Goal: Navigation & Orientation: Understand site structure

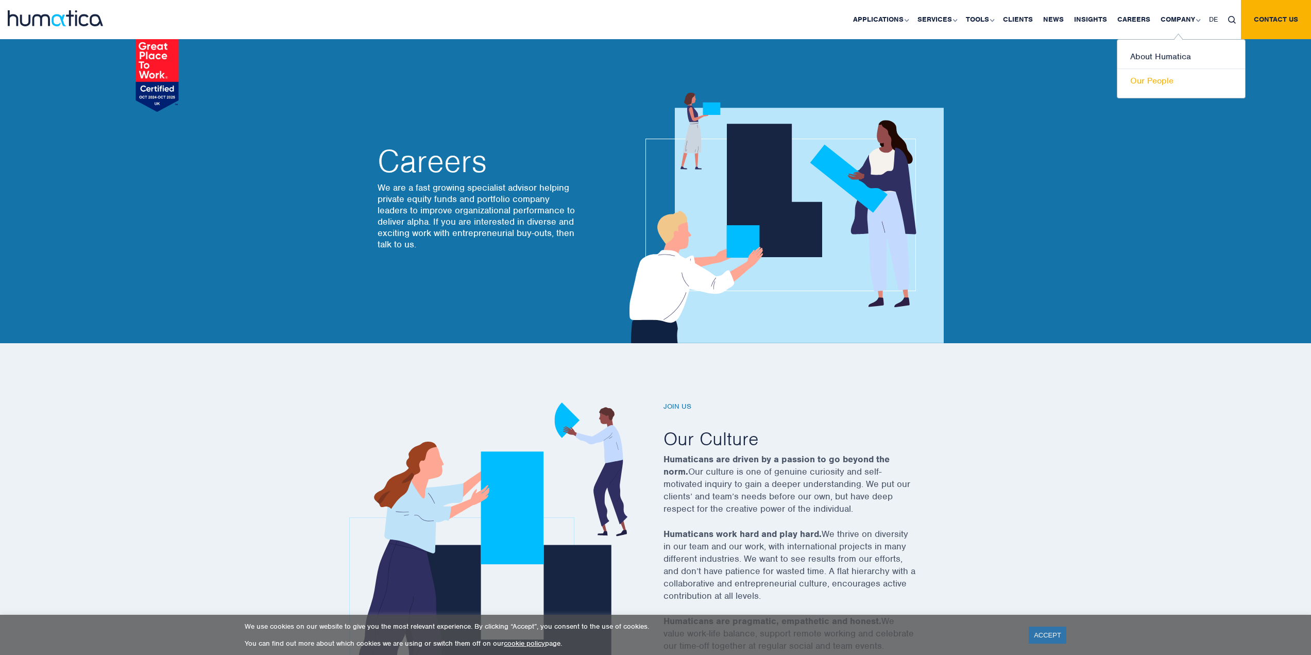
click at [1173, 83] on link "Our People" at bounding box center [1182, 81] width 128 height 24
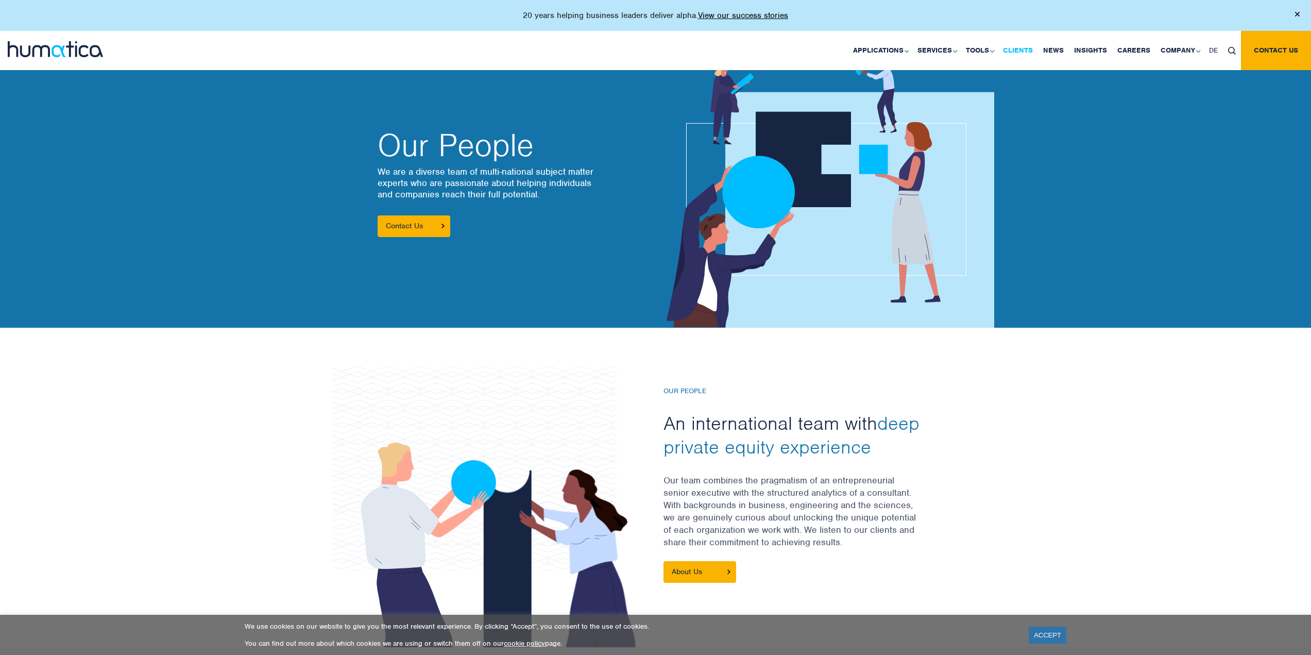
click at [1019, 50] on link "Clients" at bounding box center [1018, 50] width 40 height 39
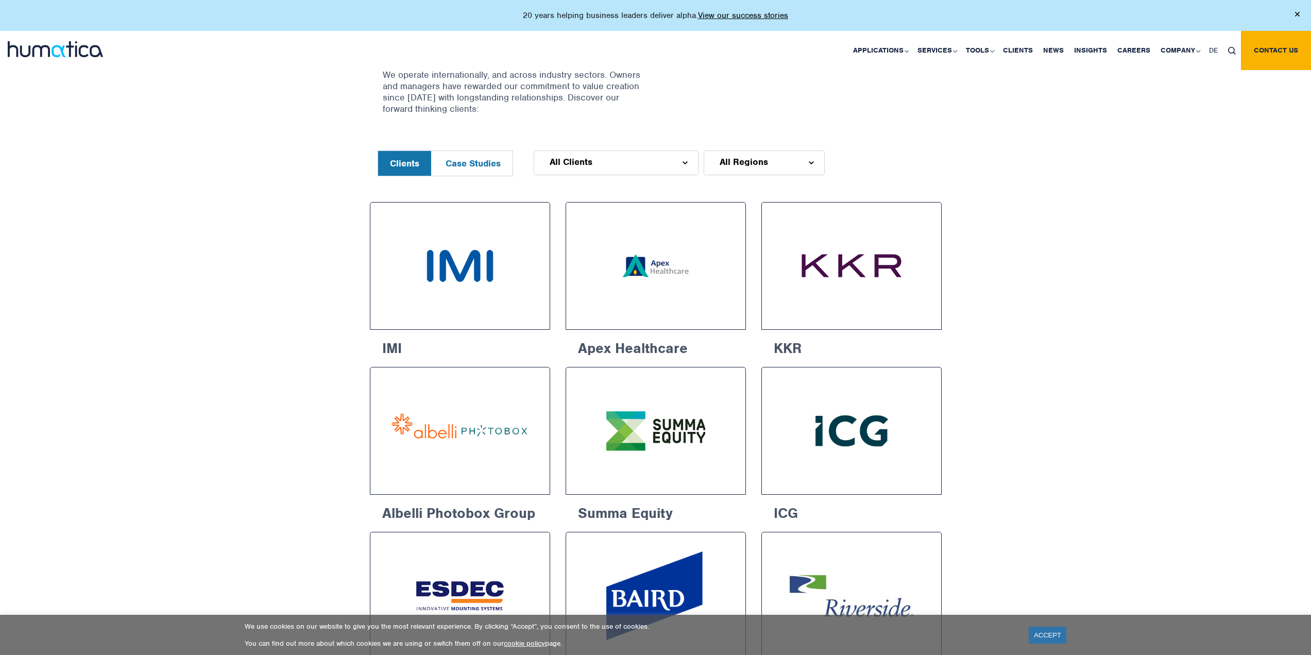
scroll to position [412, 0]
click at [469, 156] on button "Case Studies" at bounding box center [473, 164] width 79 height 25
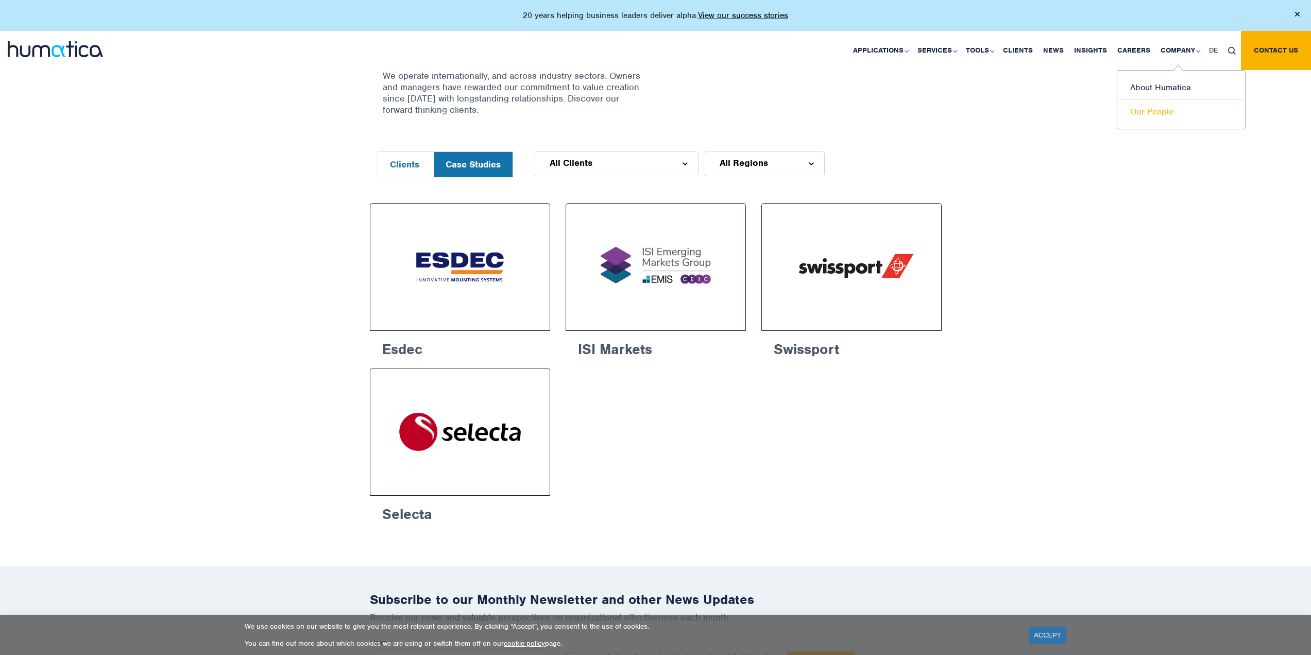
click at [1167, 110] on link "Our People" at bounding box center [1182, 112] width 128 height 24
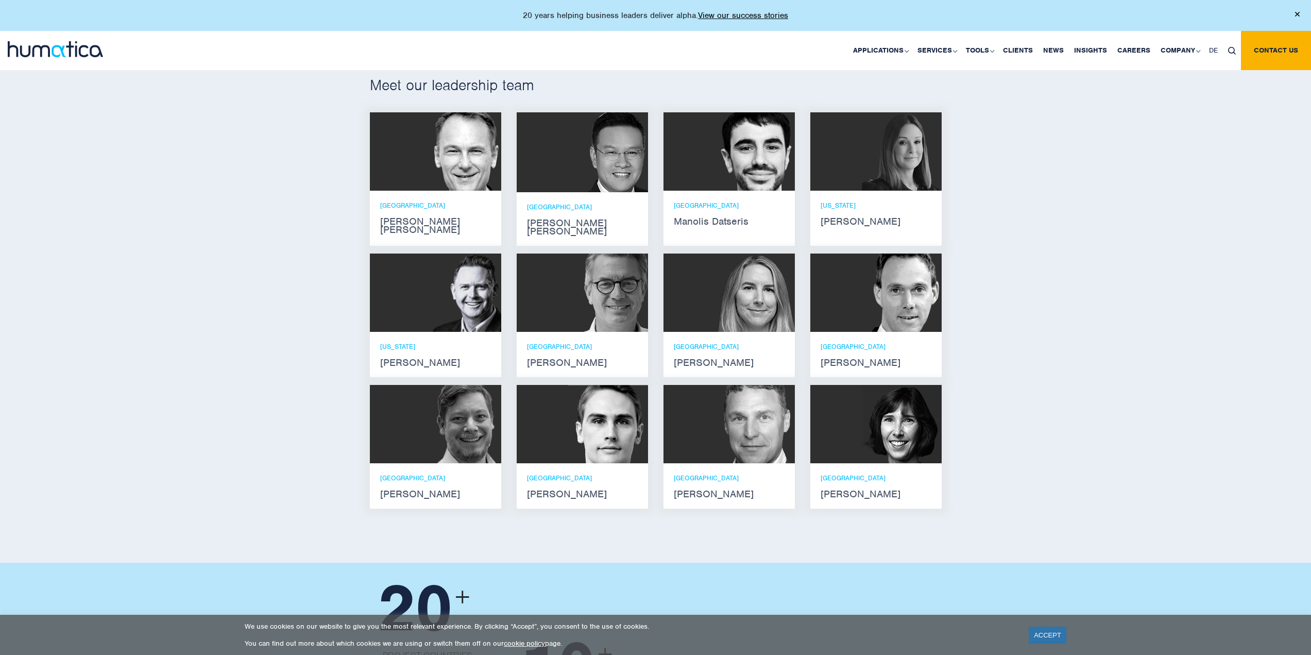
scroll to position [597, 0]
